Goal: Information Seeking & Learning: Learn about a topic

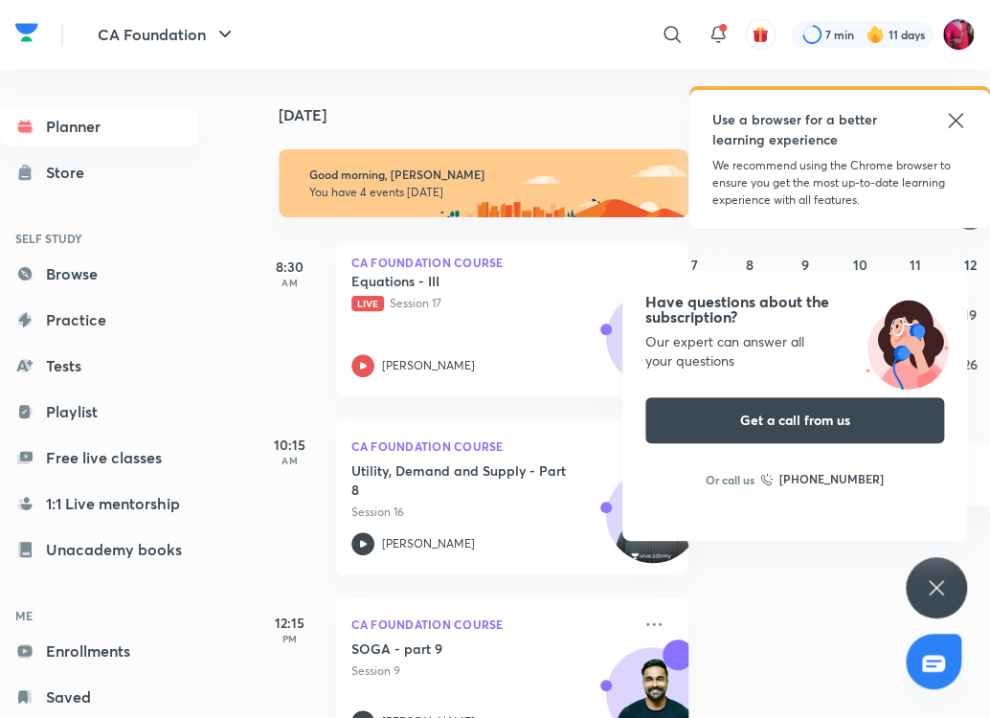
click at [954, 115] on icon at bounding box center [955, 120] width 23 height 23
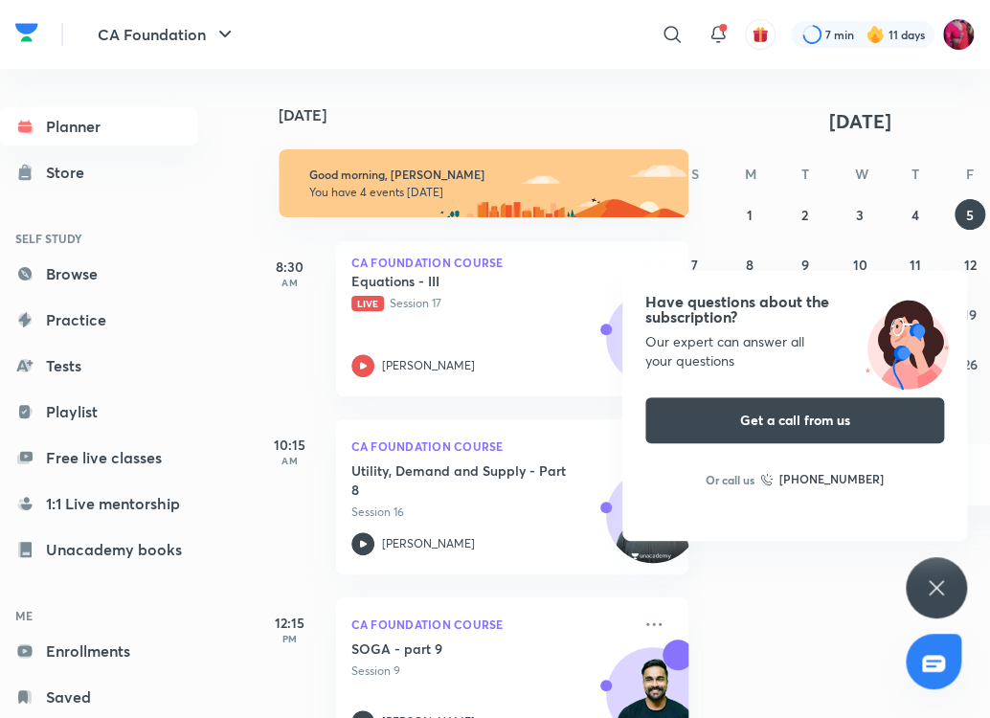
click at [935, 563] on div "Have questions about the subscription? Our expert can answer all your questions…" at bounding box center [936, 587] width 61 height 61
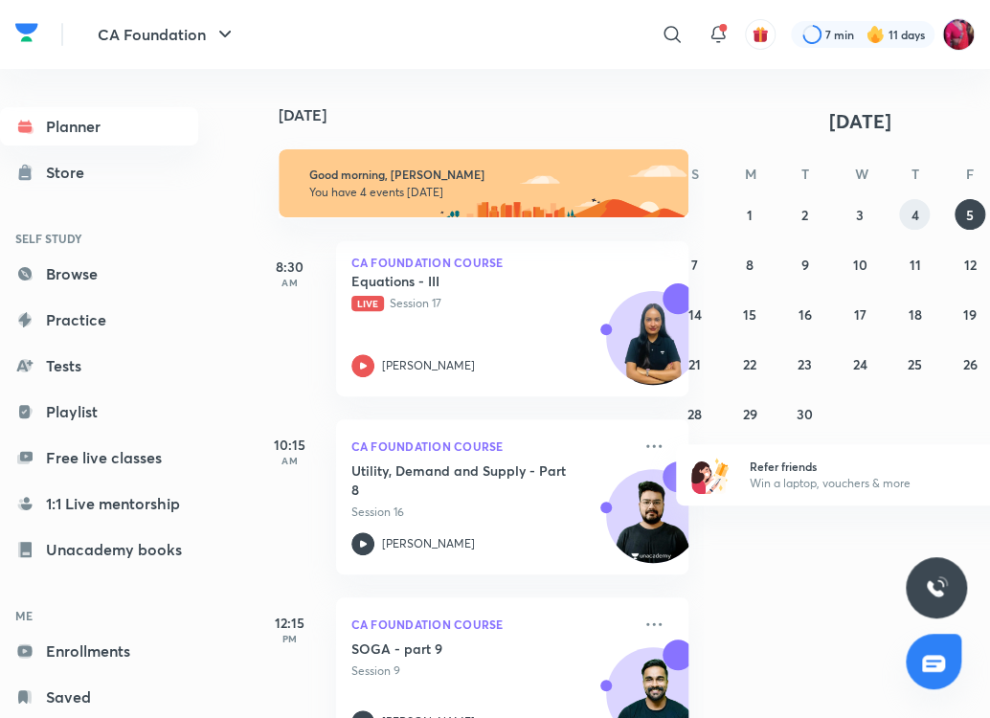
click at [916, 214] on abbr "4" at bounding box center [914, 215] width 8 height 18
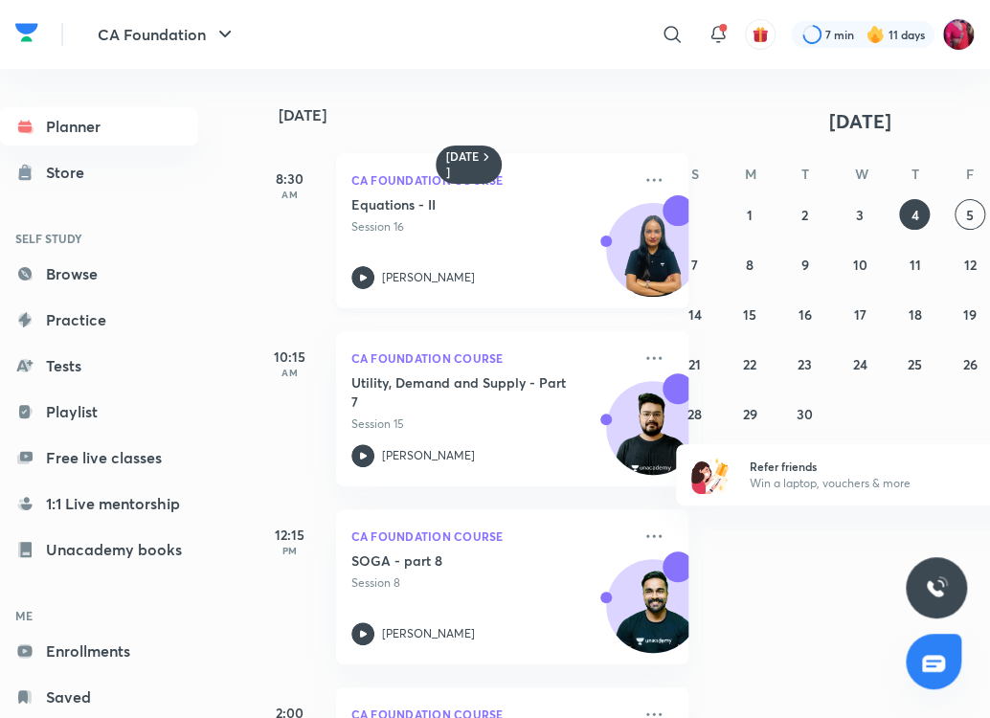
click at [368, 277] on icon at bounding box center [362, 277] width 23 height 23
